Goal: Information Seeking & Learning: Learn about a topic

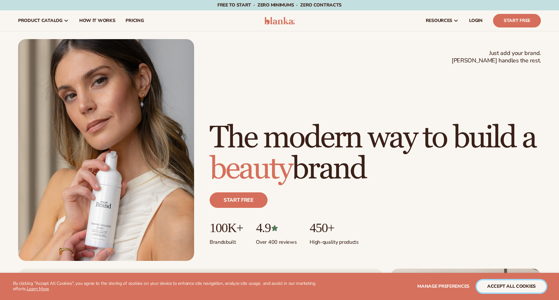
click at [490, 286] on button "accept all cookies" at bounding box center [510, 286] width 69 height 12
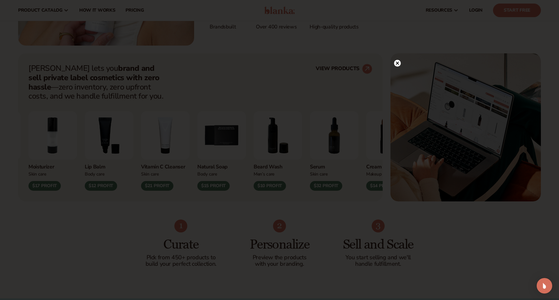
scroll to position [211, 0]
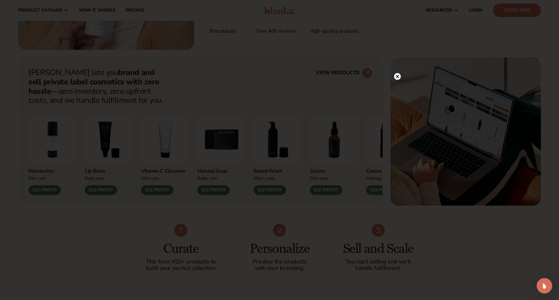
click at [398, 78] on circle at bounding box center [397, 76] width 7 height 7
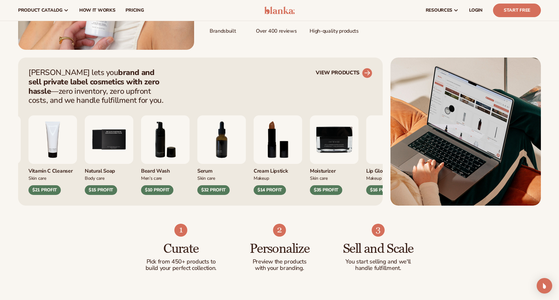
click at [327, 73] on link "VIEW PRODUCTS" at bounding box center [343, 73] width 57 height 10
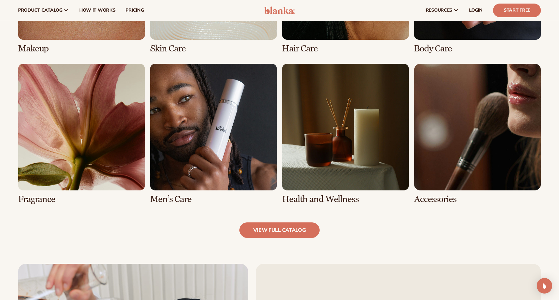
scroll to position [573, 0]
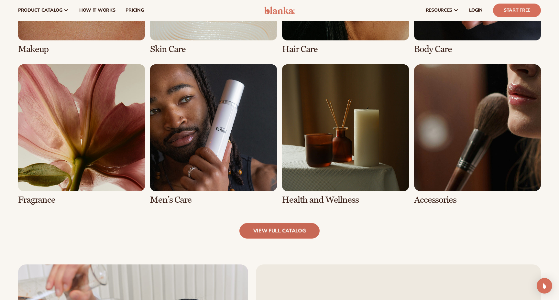
click at [258, 234] on link "view full catalog" at bounding box center [279, 231] width 80 height 16
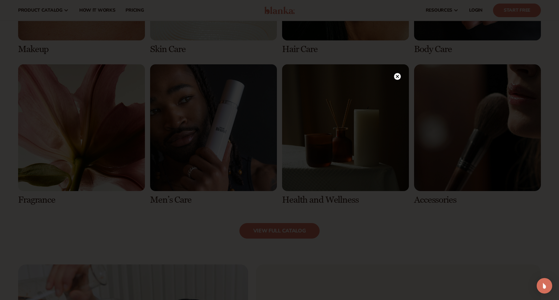
click at [398, 79] on circle at bounding box center [397, 76] width 7 height 7
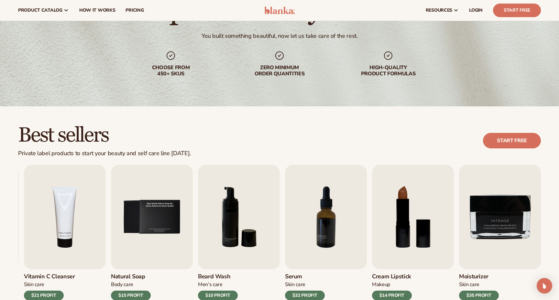
scroll to position [0, 0]
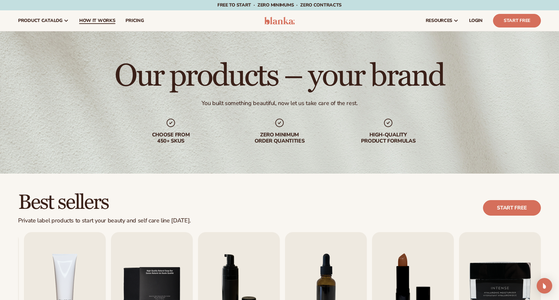
click at [98, 22] on span "How It Works" at bounding box center [97, 20] width 36 height 5
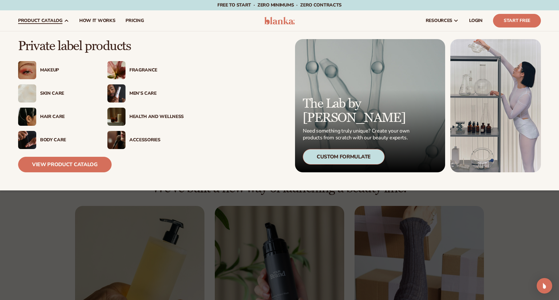
click at [53, 16] on link "product catalog" at bounding box center [43, 20] width 61 height 21
click at [61, 168] on link "View Product Catalog" at bounding box center [64, 165] width 93 height 16
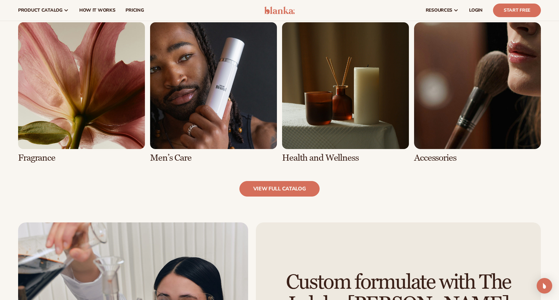
click at [82, 107] on link "5 / 8" at bounding box center [81, 92] width 127 height 141
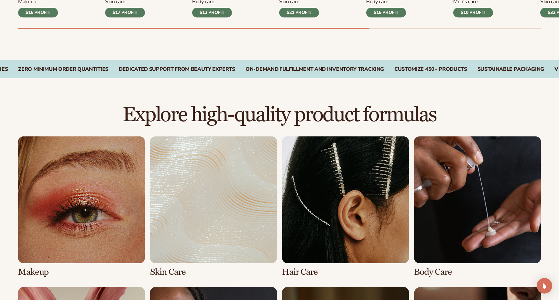
scroll to position [370, 0]
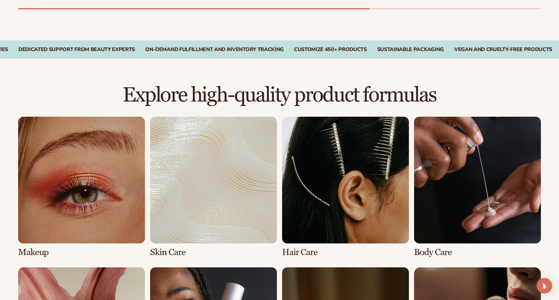
click at [183, 130] on link "2 / 8" at bounding box center [213, 187] width 127 height 141
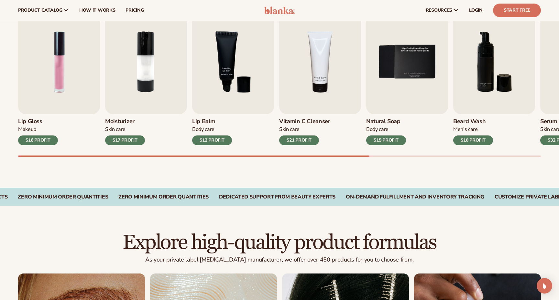
scroll to position [220, 0]
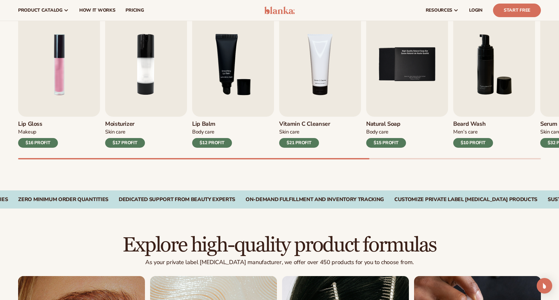
click at [192, 132] on div "Lip Balm Body Care $12 PROFIT" at bounding box center [233, 132] width 82 height 31
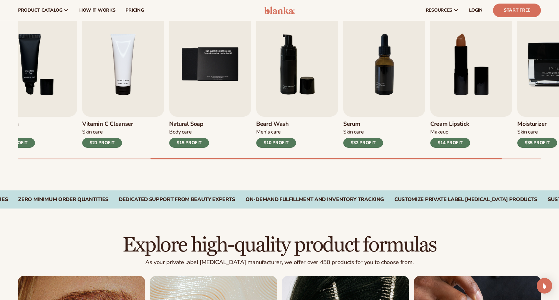
click at [132, 99] on div "Lip Gloss Makeup $16 PROFIT Moisturizer Skin Care $17 PROFIT Lip Balm" at bounding box center [82, 79] width 522 height 135
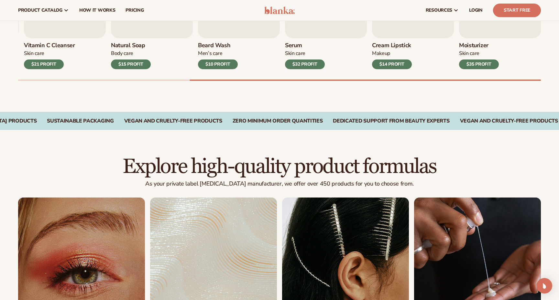
scroll to position [274, 0]
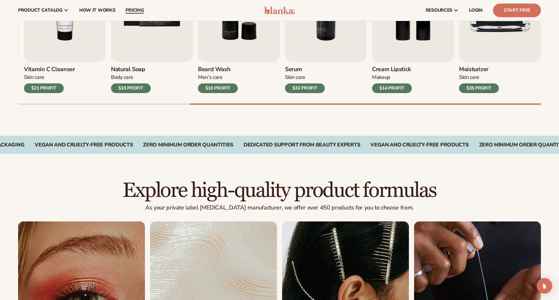
click at [136, 15] on link "pricing" at bounding box center [134, 10] width 28 height 21
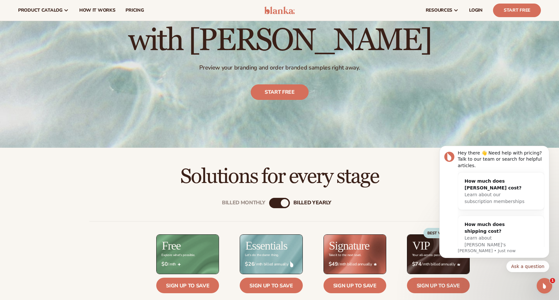
scroll to position [82, 0]
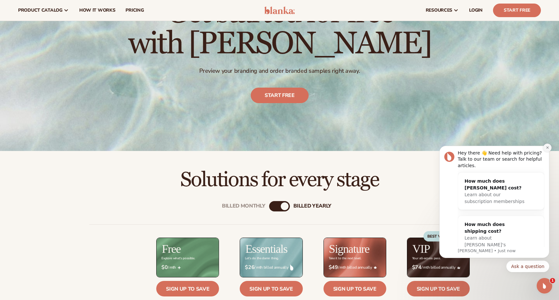
click at [547, 149] on icon "Dismiss notification" at bounding box center [547, 148] width 4 height 4
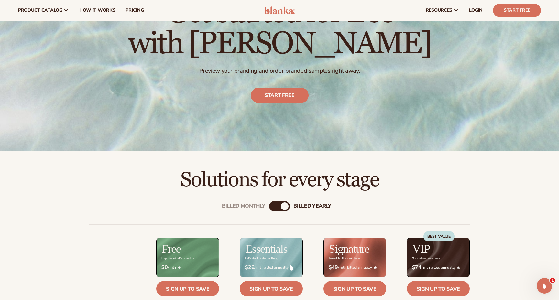
drag, startPoint x: 396, startPoint y: 182, endPoint x: 181, endPoint y: 172, distance: 215.2
click at [181, 172] on h2 "Solutions for every stage" at bounding box center [279, 180] width 522 height 22
drag, startPoint x: 183, startPoint y: 176, endPoint x: 389, endPoint y: 180, distance: 205.9
click at [389, 180] on h2 "Solutions for every stage" at bounding box center [279, 180] width 522 height 22
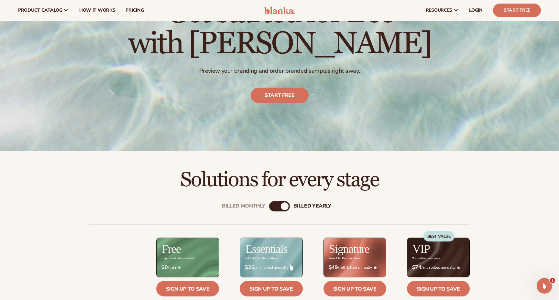
click at [389, 180] on h2 "Solutions for every stage" at bounding box center [279, 180] width 522 height 22
click at [284, 205] on div "billed Yearly" at bounding box center [285, 206] width 8 height 8
click at [273, 207] on div "Billed Monthly" at bounding box center [273, 206] width 8 height 8
click at [284, 207] on div "billed Yearly" at bounding box center [286, 206] width 8 height 8
click at [284, 207] on div "billed Yearly" at bounding box center [285, 206] width 8 height 8
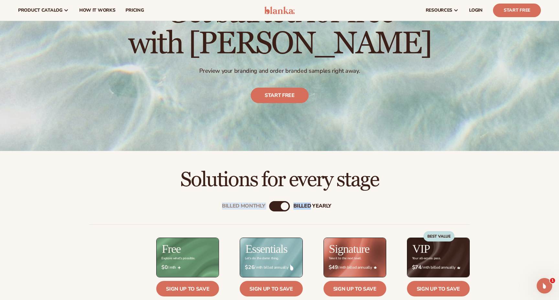
drag, startPoint x: 284, startPoint y: 207, endPoint x: 266, endPoint y: 207, distance: 18.4
click at [274, 205] on div "Billed Monthly" at bounding box center [273, 206] width 8 height 8
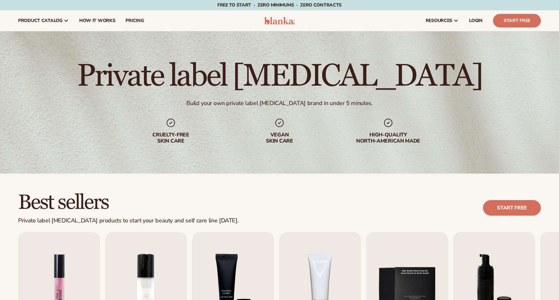
scroll to position [145, 0]
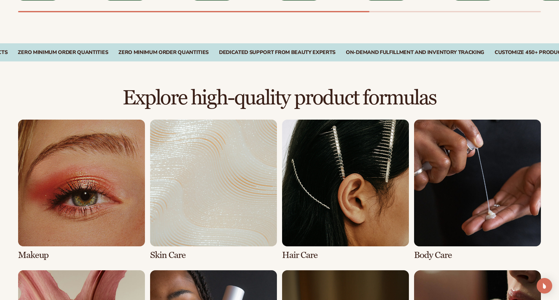
scroll to position [370, 0]
